Goal: Information Seeking & Learning: Learn about a topic

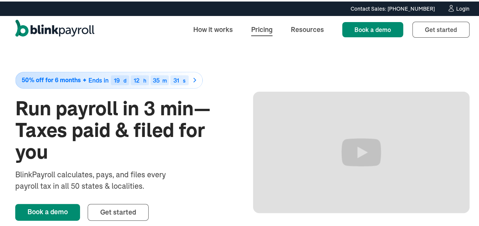
scroll to position [2, 0]
click at [254, 22] on link "Pricing" at bounding box center [262, 28] width 34 height 16
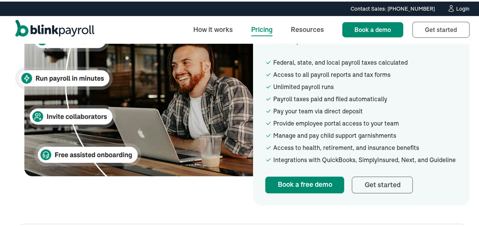
scroll to position [233, 0]
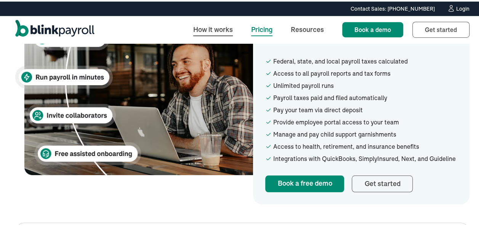
click at [205, 34] on link "How it works" at bounding box center [213, 28] width 52 height 16
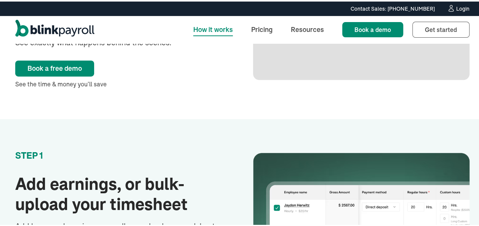
scroll to position [97, 0]
